Goal: Task Accomplishment & Management: Complete application form

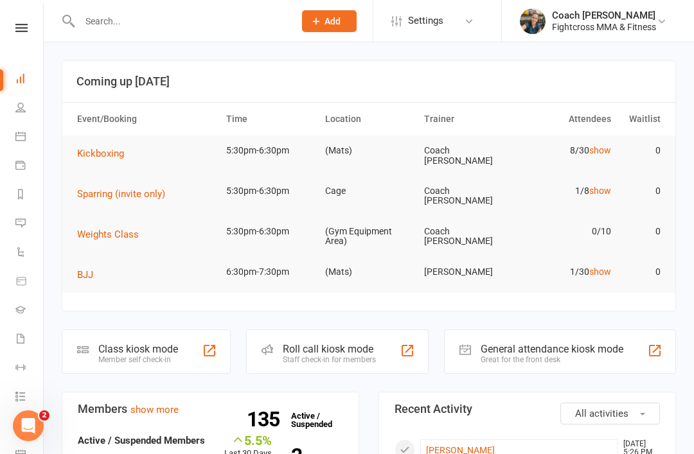
click at [100, 29] on input "text" at bounding box center [180, 21] width 209 height 18
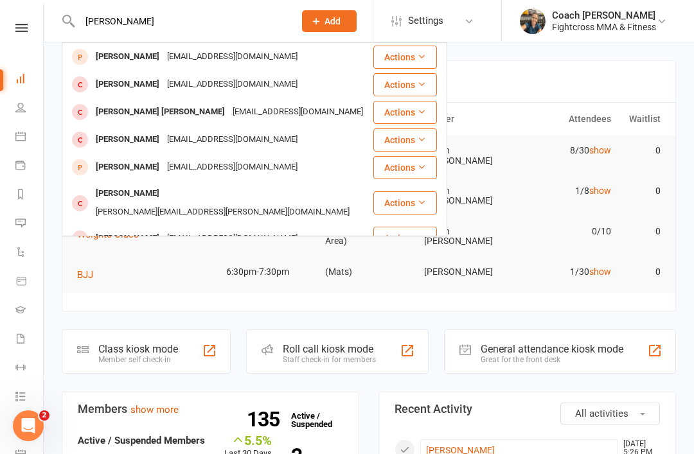
type input "[PERSON_NAME]"
click at [124, 66] on div "[PERSON_NAME]" at bounding box center [127, 57] width 71 height 19
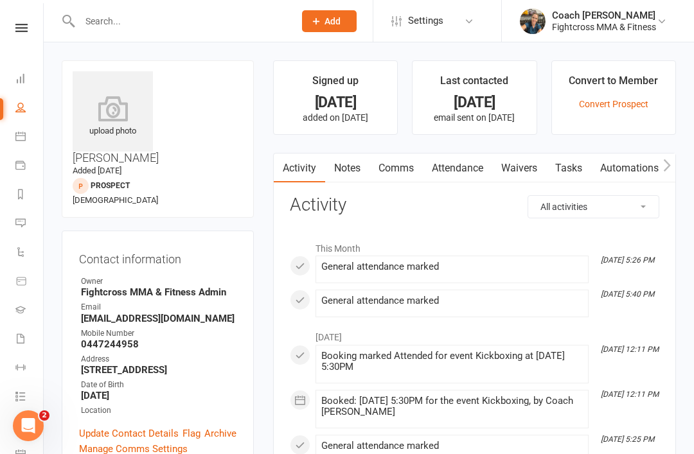
click at [525, 169] on link "Waivers" at bounding box center [519, 169] width 54 height 30
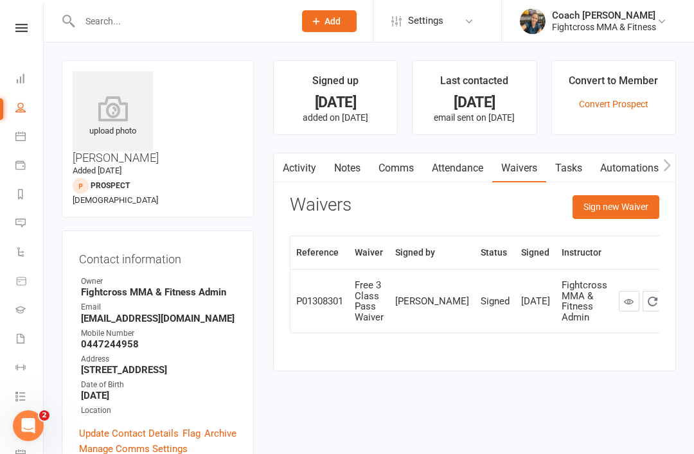
click at [624, 211] on button "Sign new Waiver" at bounding box center [615, 206] width 87 height 23
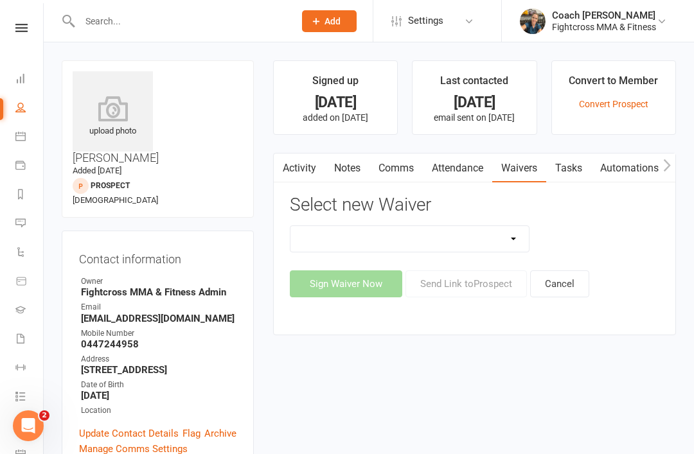
click at [515, 238] on select "10 Class Pass Membership Waiver 14 Day Trial Membership Waiver 14 Day Trial (On…" at bounding box center [409, 239] width 239 height 26
select select "14276"
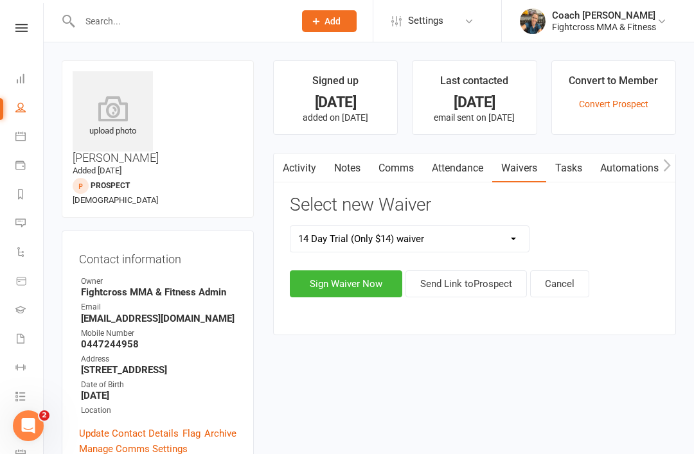
click at [351, 285] on button "Sign Waiver Now" at bounding box center [346, 283] width 112 height 27
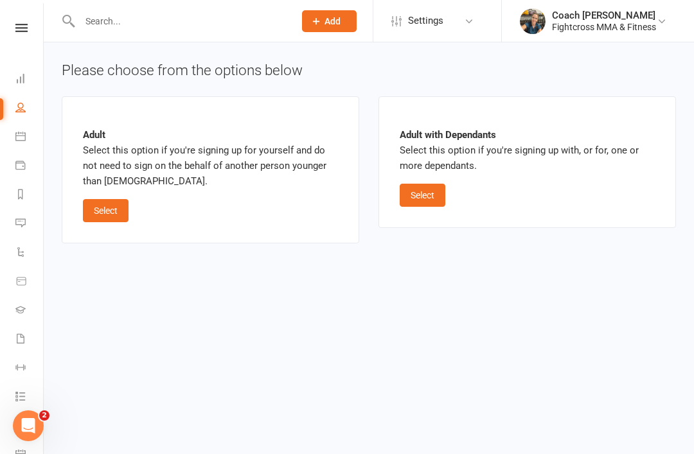
click at [108, 202] on button "Select" at bounding box center [106, 210] width 46 height 23
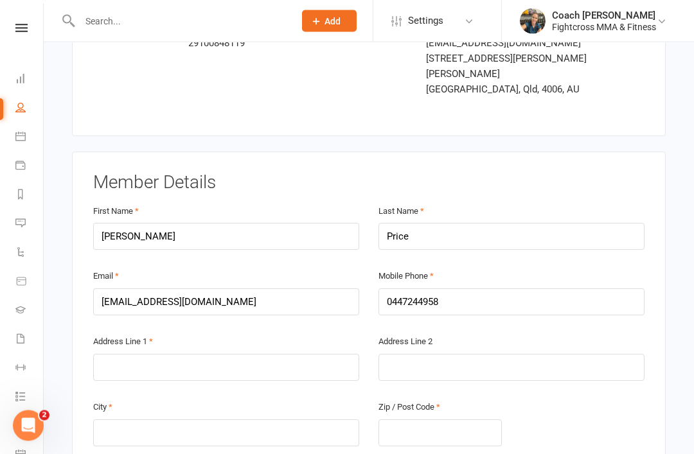
scroll to position [126, 0]
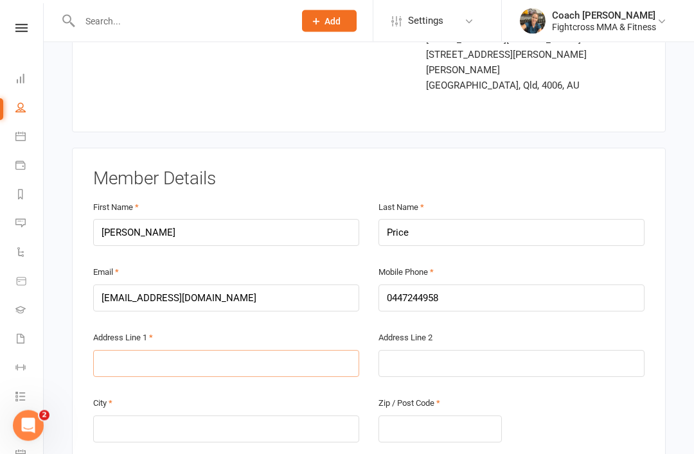
click at [274, 351] on input "text" at bounding box center [226, 364] width 266 height 27
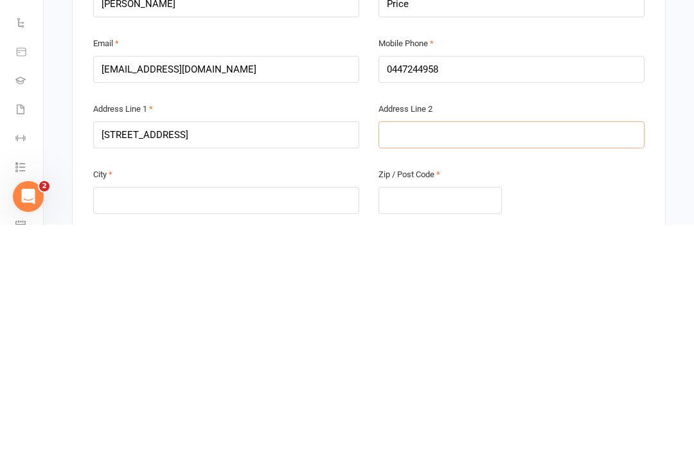
click at [461, 351] on input "text" at bounding box center [511, 364] width 266 height 27
click at [258, 351] on input "[STREET_ADDRESS]" at bounding box center [226, 364] width 266 height 27
click at [268, 416] on input "text" at bounding box center [226, 429] width 266 height 27
click at [210, 351] on input "[STREET_ADDRESS]" at bounding box center [226, 364] width 266 height 27
click at [218, 351] on input "[STREET_ADDRESS]" at bounding box center [226, 364] width 266 height 27
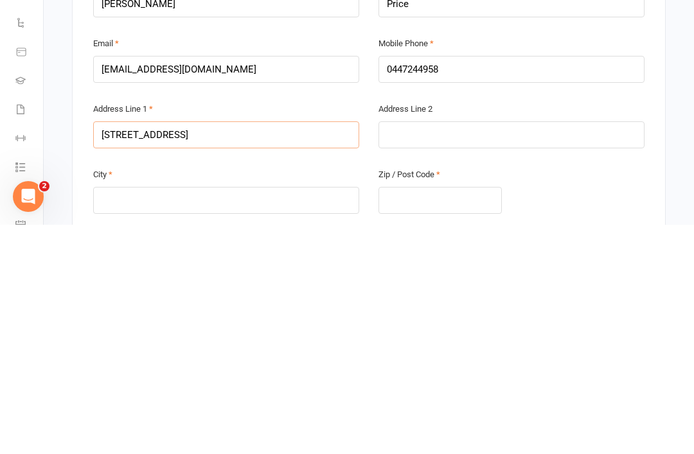
type input "[STREET_ADDRESS]"
click at [224, 416] on input "text" at bounding box center [226, 429] width 266 height 27
click at [459, 416] on input "text" at bounding box center [439, 429] width 123 height 27
click at [184, 416] on input "Morningsixe" at bounding box center [226, 429] width 266 height 27
type input "Morningside"
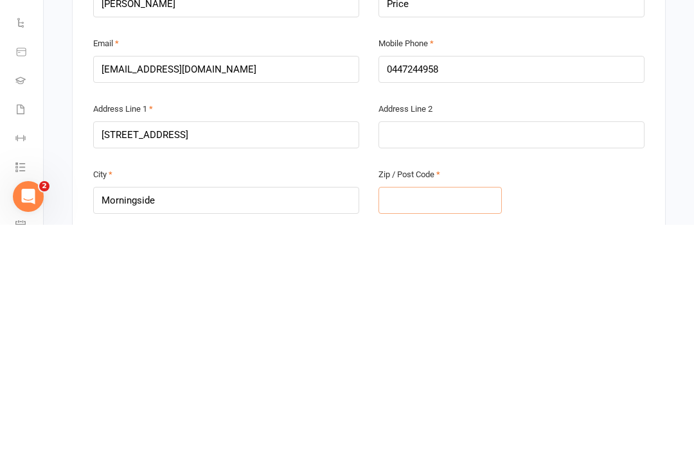
click at [427, 416] on input "text" at bounding box center [439, 429] width 123 height 27
type input "4170"
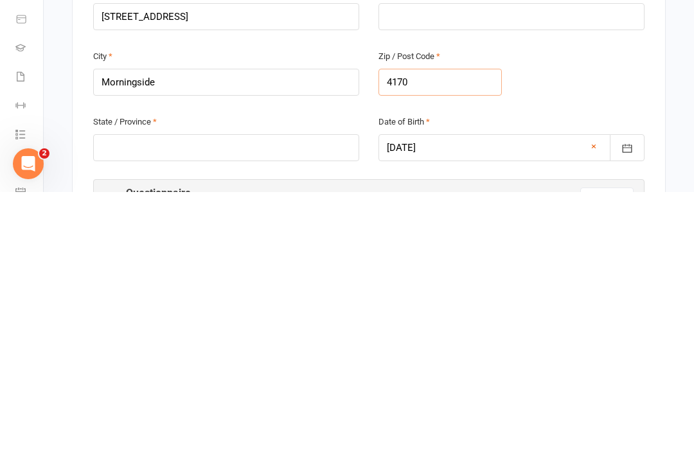
scroll to position [229, 0]
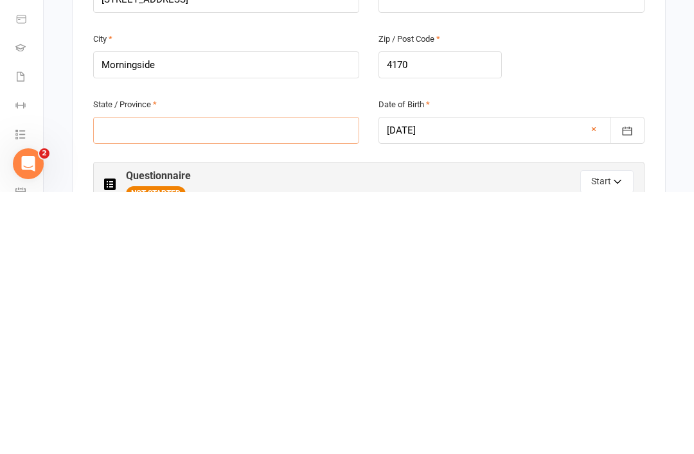
click at [235, 379] on input "text" at bounding box center [226, 392] width 266 height 27
type input "QLD"
click at [164, 448] on span "NOT STARTED" at bounding box center [156, 455] width 60 height 15
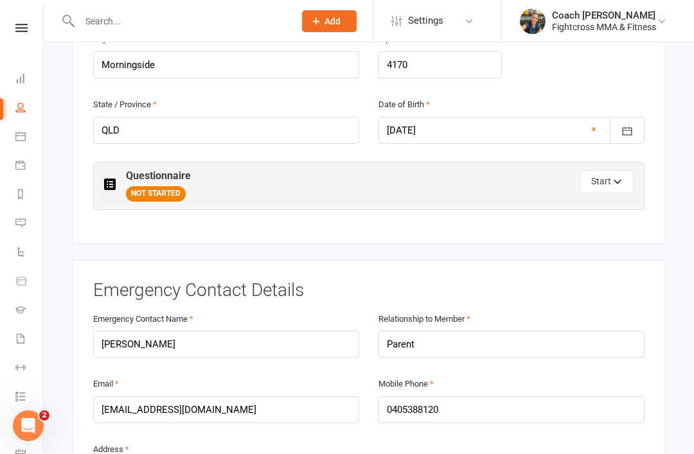
scroll to position [473, 0]
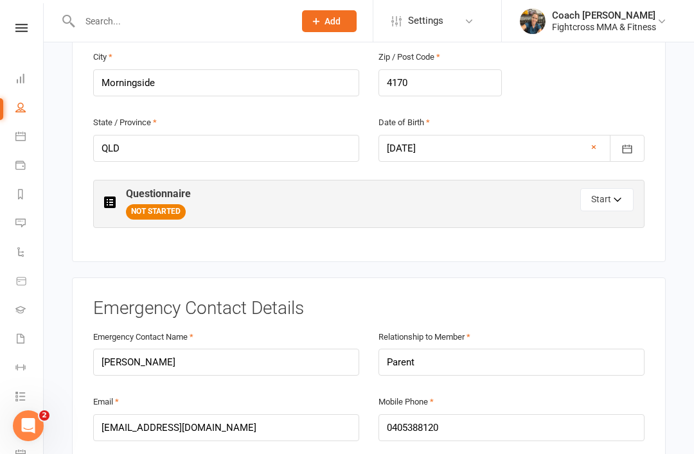
click at [610, 188] on button "Start" at bounding box center [606, 199] width 53 height 23
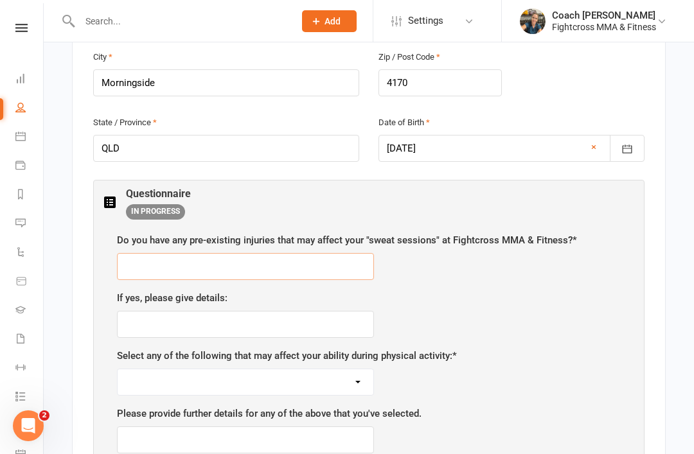
click at [337, 253] on input "text" at bounding box center [245, 266] width 257 height 27
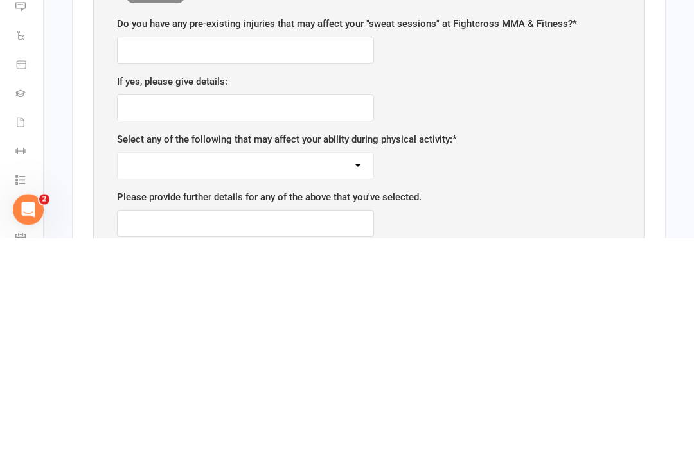
click at [366, 369] on select "None Pregnant/Breastfeeding Recent illness/Surgery Smoker/Vaper Heart Problems …" at bounding box center [246, 382] width 256 height 26
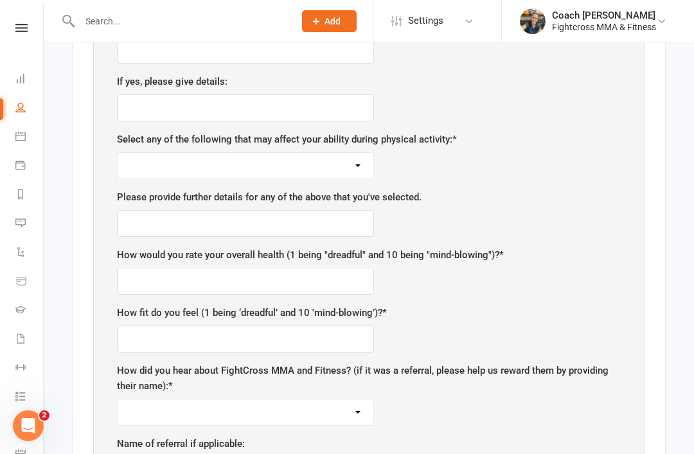
select select "Smoker/Vaper"
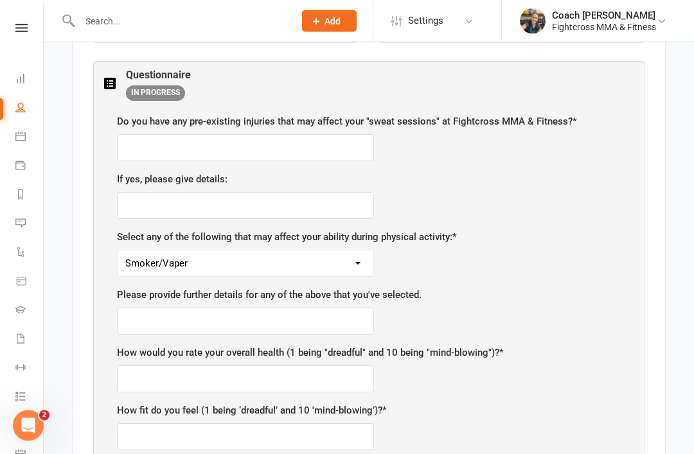
scroll to position [583, 0]
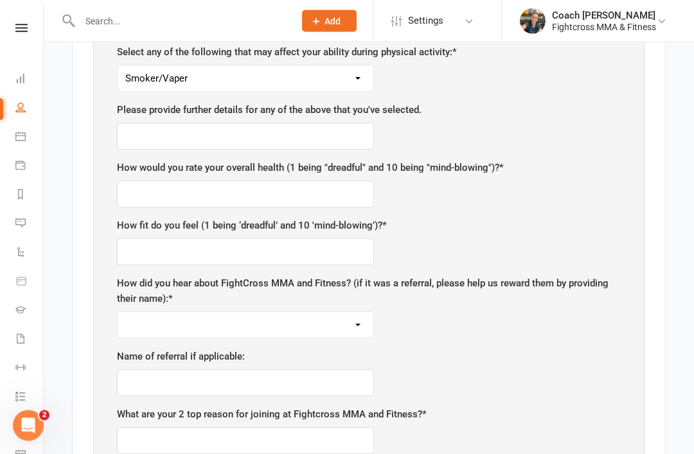
click at [367, 285] on label "How did you hear about FightCross MMA and Fitness? (if it was a referral, pleas…" at bounding box center [369, 291] width 504 height 31
click at [347, 312] on select "Google search Google ad Facebook Instagram Word of mouth Referral Other Google …" at bounding box center [246, 325] width 256 height 26
select select "Word of mouth"
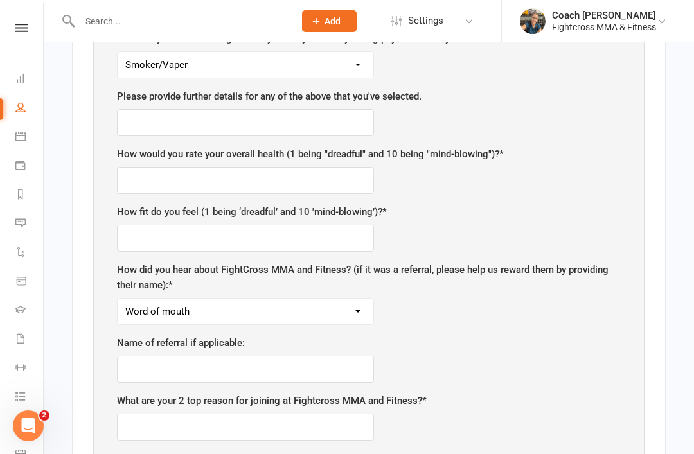
scroll to position [790, 0]
click at [356, 299] on select "Google search Google ad Facebook Instagram Word of mouth Referral Other Google …" at bounding box center [246, 312] width 256 height 26
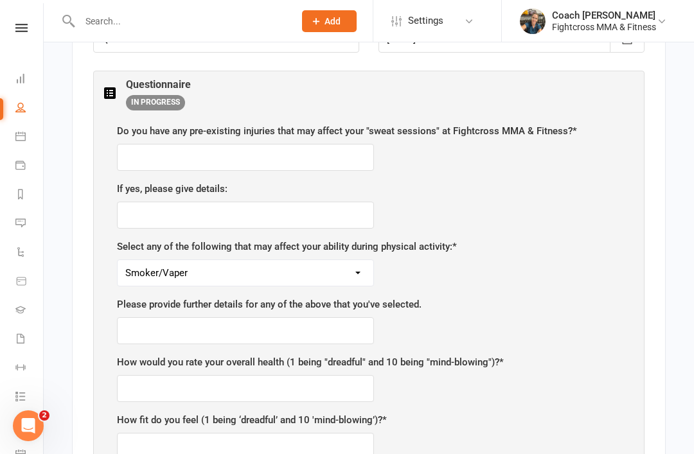
scroll to position [581, 0]
click at [340, 145] on input "text" at bounding box center [245, 158] width 257 height 27
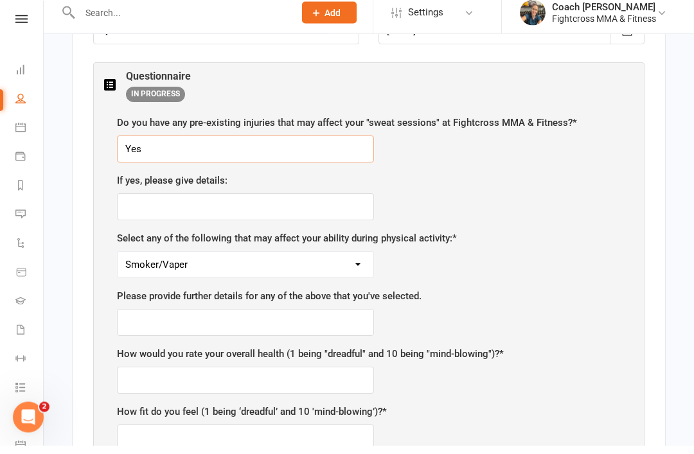
type input "Yes"
click at [267, 202] on input "text" at bounding box center [245, 215] width 257 height 27
type input "Old knee"
click at [262, 145] on input "Yes" at bounding box center [245, 158] width 257 height 27
type input "Y"
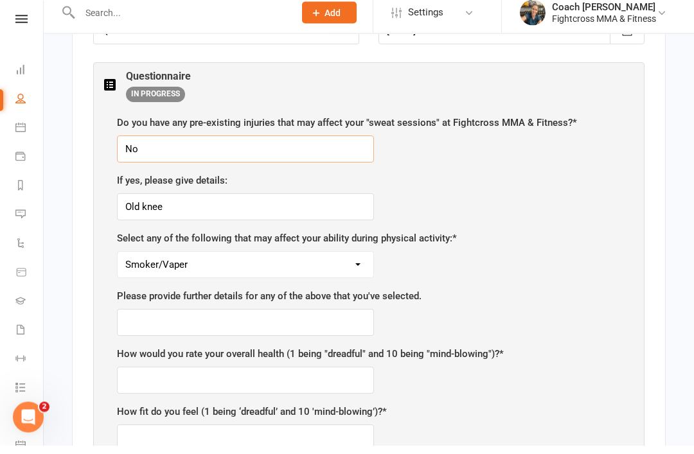
type input "No"
click at [346, 202] on input "Old knee" at bounding box center [245, 215] width 257 height 27
type input "O"
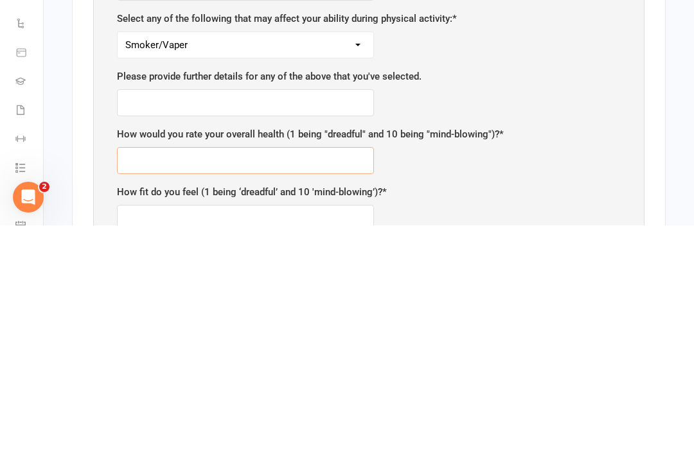
click at [339, 376] on input "text" at bounding box center [245, 389] width 257 height 27
type input "5-6"
click at [322, 434] on input "text" at bounding box center [245, 447] width 257 height 27
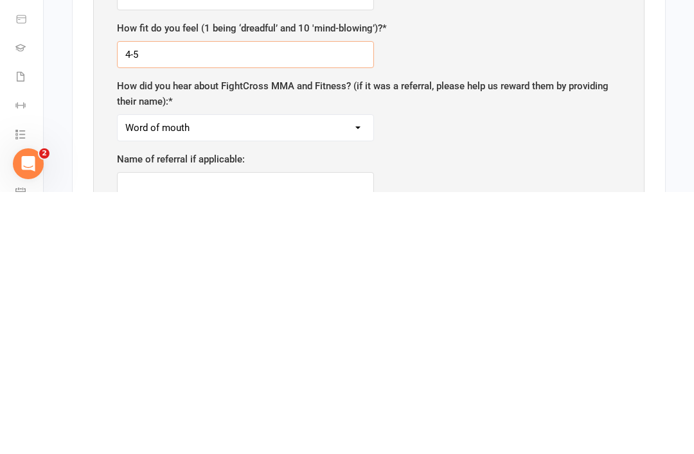
type input "4-5"
click at [367, 377] on select "Google search Google ad Facebook Instagram Word of mouth Referral Other Google …" at bounding box center [246, 390] width 256 height 26
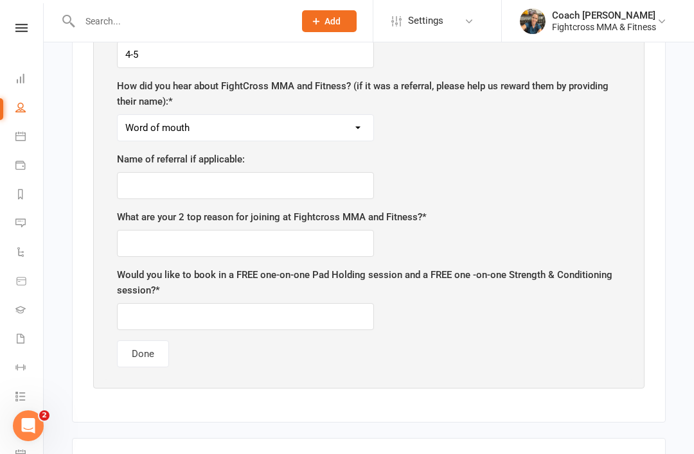
select select "Referral"
click at [267, 172] on input "text" at bounding box center [245, 185] width 257 height 27
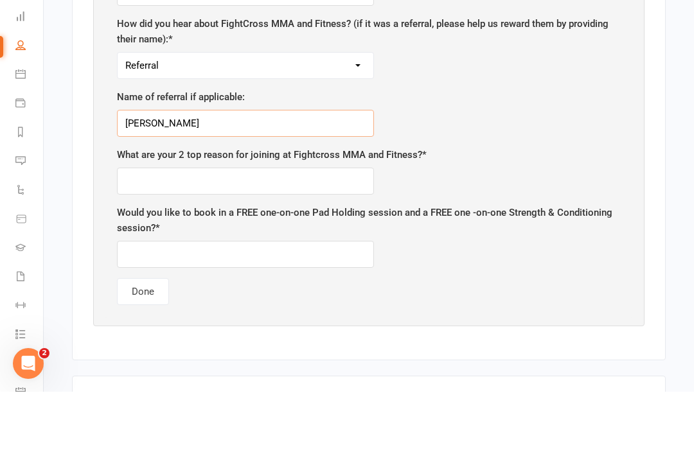
type input "[PERSON_NAME]"
click at [328, 230] on input "text" at bounding box center [245, 243] width 257 height 27
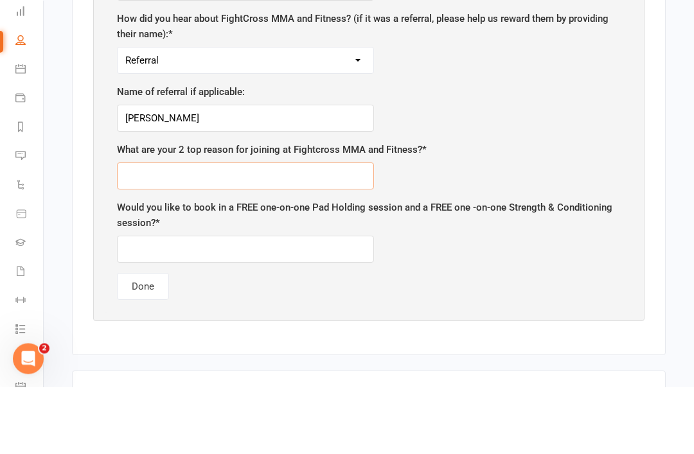
type input "E"
type input "B"
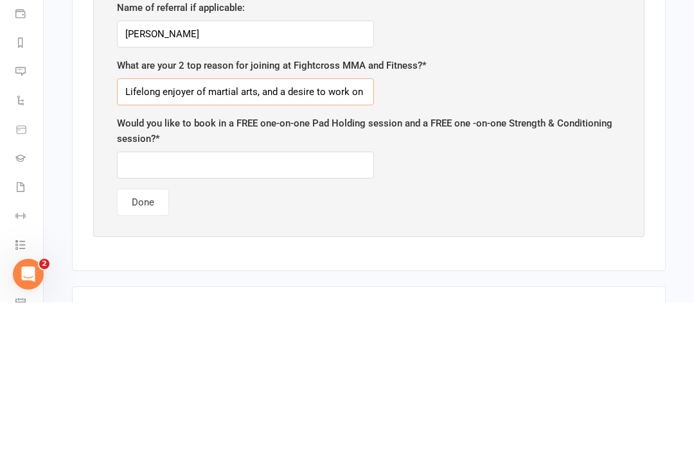
type input "Lifelong enjoyer of martial arts, and a desire to work on my fitness"
click at [173, 303] on input "text" at bounding box center [245, 316] width 257 height 27
type input "Maybe"
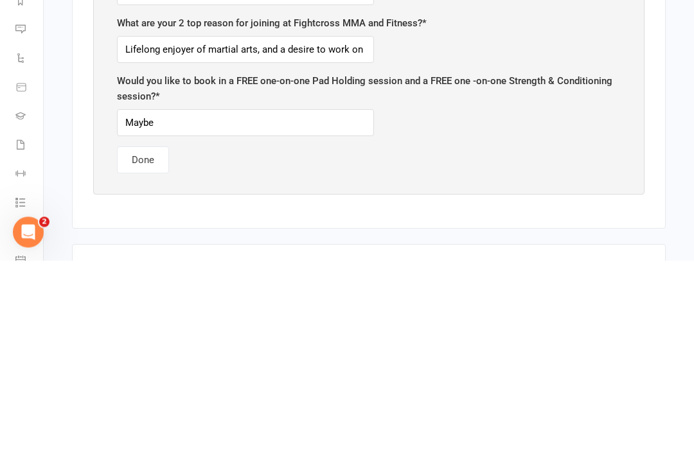
click at [142, 340] on button "Done" at bounding box center [143, 353] width 52 height 27
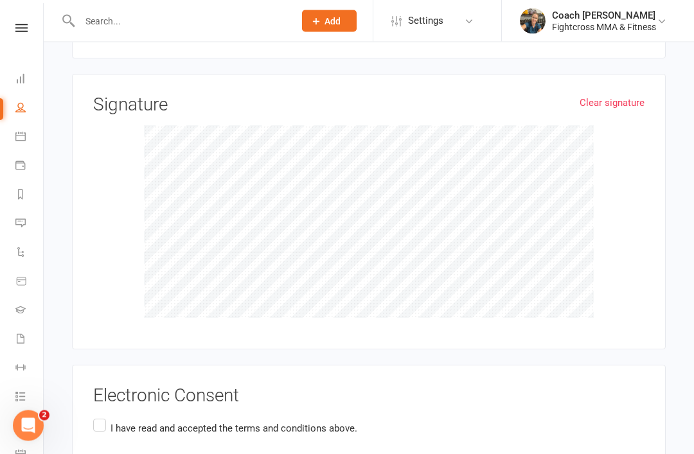
scroll to position [1823, 0]
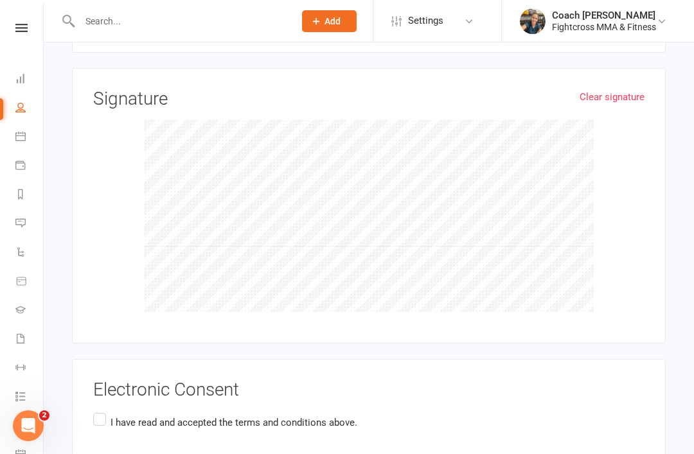
click at [94, 410] on label "I have read and accepted the terms and conditions above." at bounding box center [225, 422] width 264 height 25
click at [94, 410] on input "I have read and accepted the terms and conditions above." at bounding box center [97, 410] width 8 height 0
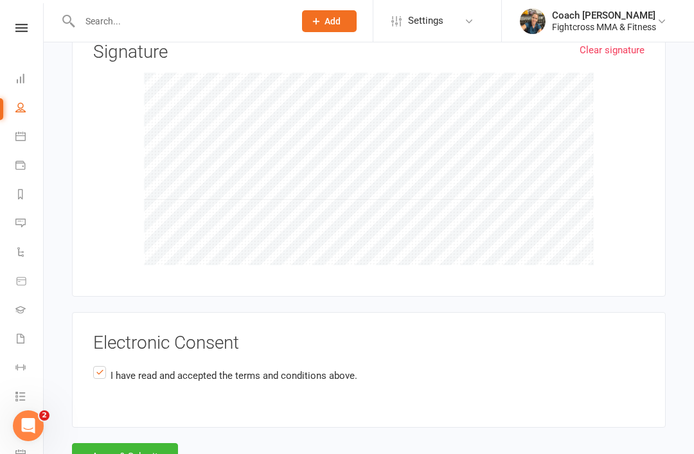
click at [157, 443] on button "Agree & Submit" at bounding box center [125, 456] width 106 height 27
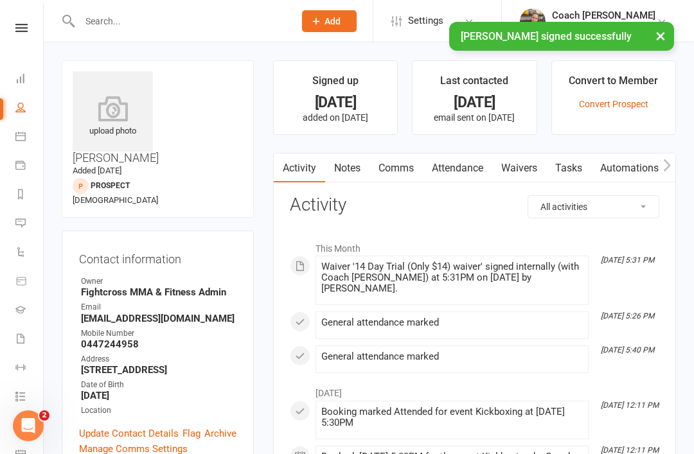
click at [127, 103] on icon at bounding box center [113, 109] width 80 height 26
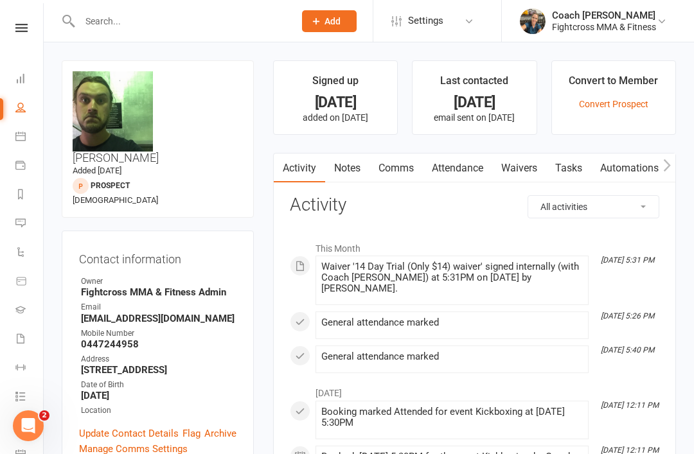
click at [29, 26] on link at bounding box center [22, 28] width 46 height 8
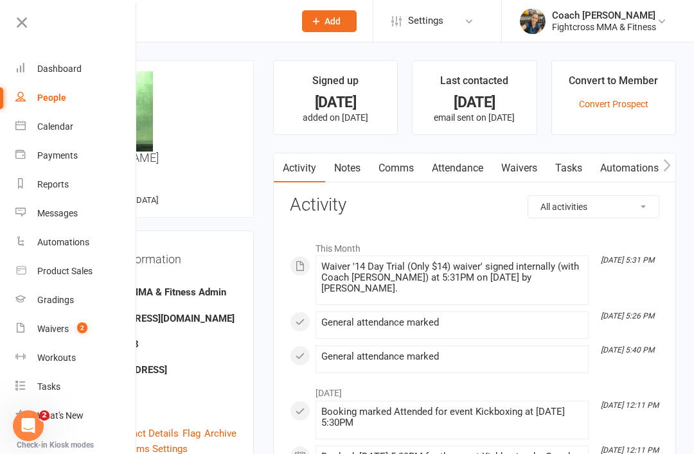
click at [66, 74] on div "Dashboard" at bounding box center [59, 69] width 44 height 10
